Goal: Register for event/course

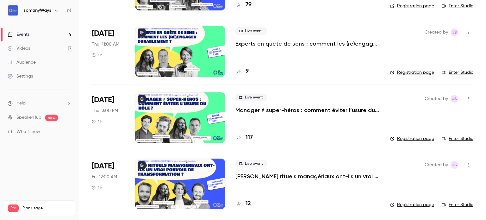
scroll to position [94, 0]
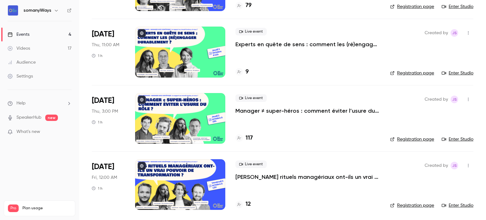
click at [249, 203] on h4 "12" at bounding box center [248, 204] width 5 height 9
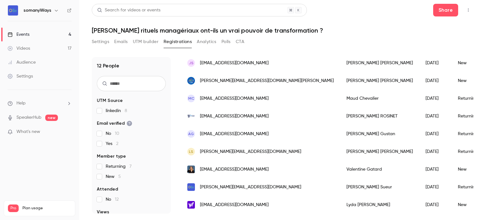
scroll to position [121, 0]
click at [40, 32] on link "Events 4" at bounding box center [39, 35] width 79 height 14
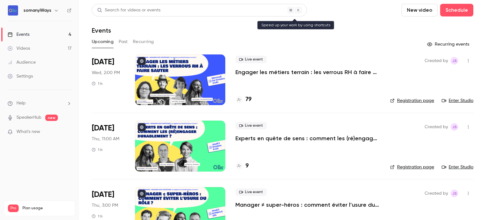
scroll to position [95, 0]
